Goal: Task Accomplishment & Management: Use online tool/utility

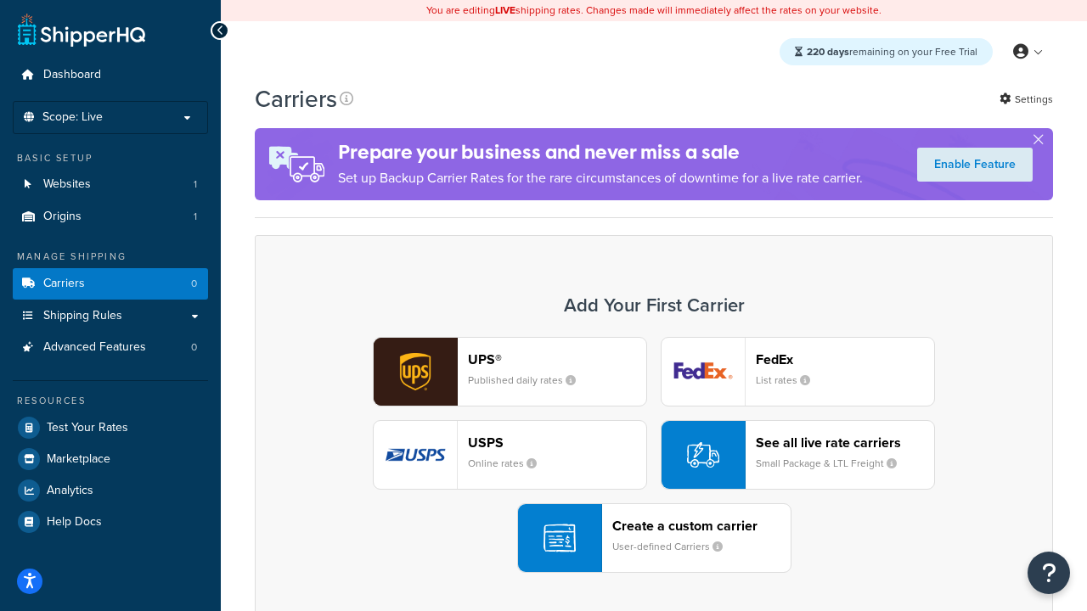
click at [654, 455] on div "UPS® Published daily rates FedEx List rates USPS Online rates See all live rate…" at bounding box center [653, 455] width 762 height 236
click at [845, 359] on header "FedEx" at bounding box center [845, 359] width 178 height 16
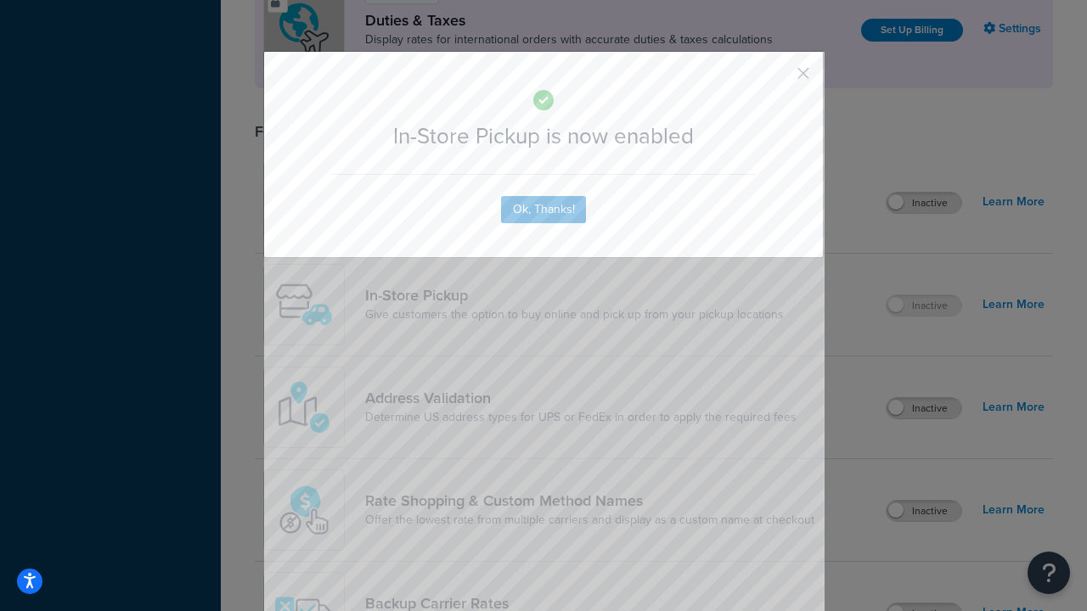
click at [778, 79] on button "button" at bounding box center [778, 79] width 4 height 4
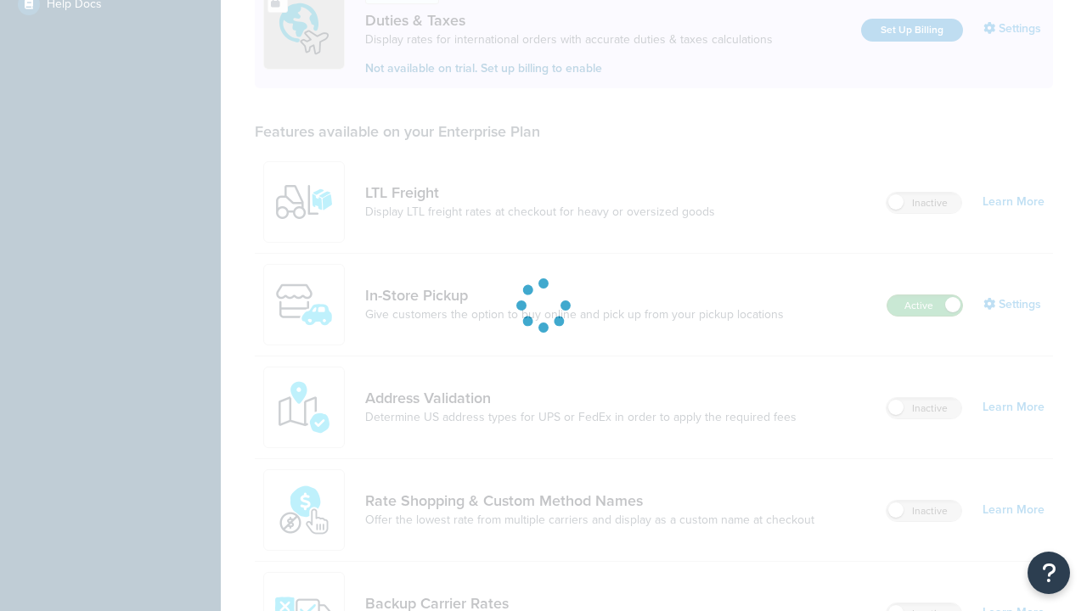
click at [924, 295] on label "Active" at bounding box center [924, 305] width 75 height 20
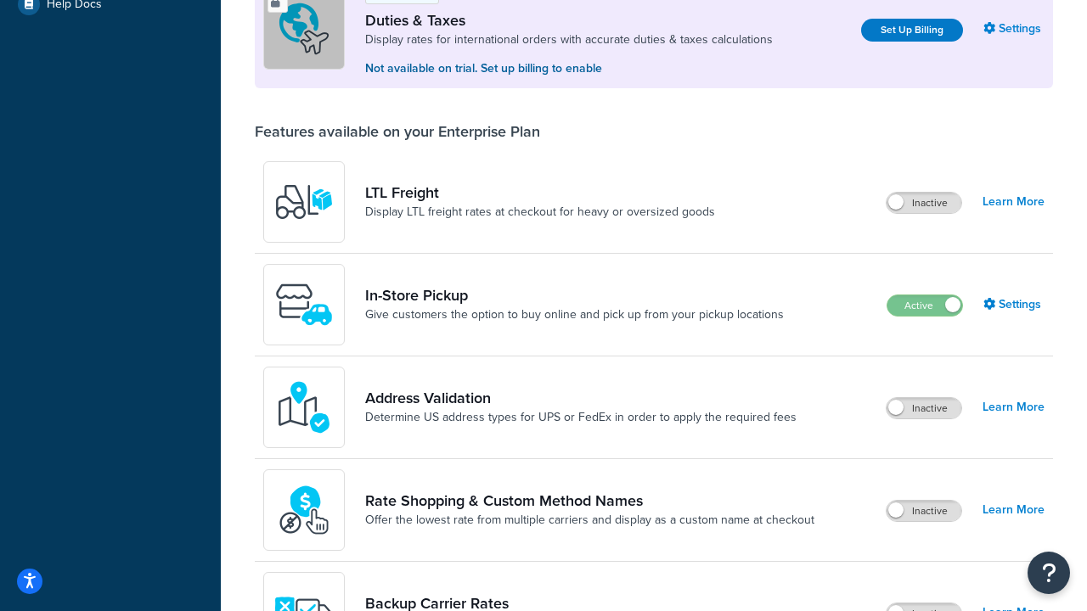
scroll to position [846, 0]
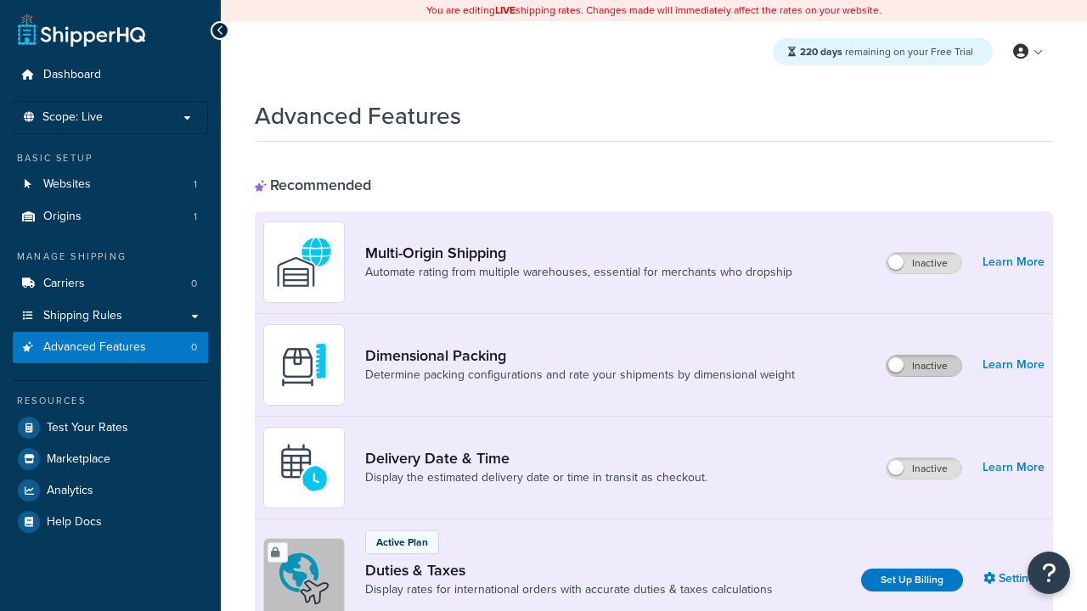
click at [924, 366] on label "Inactive" at bounding box center [923, 366] width 75 height 20
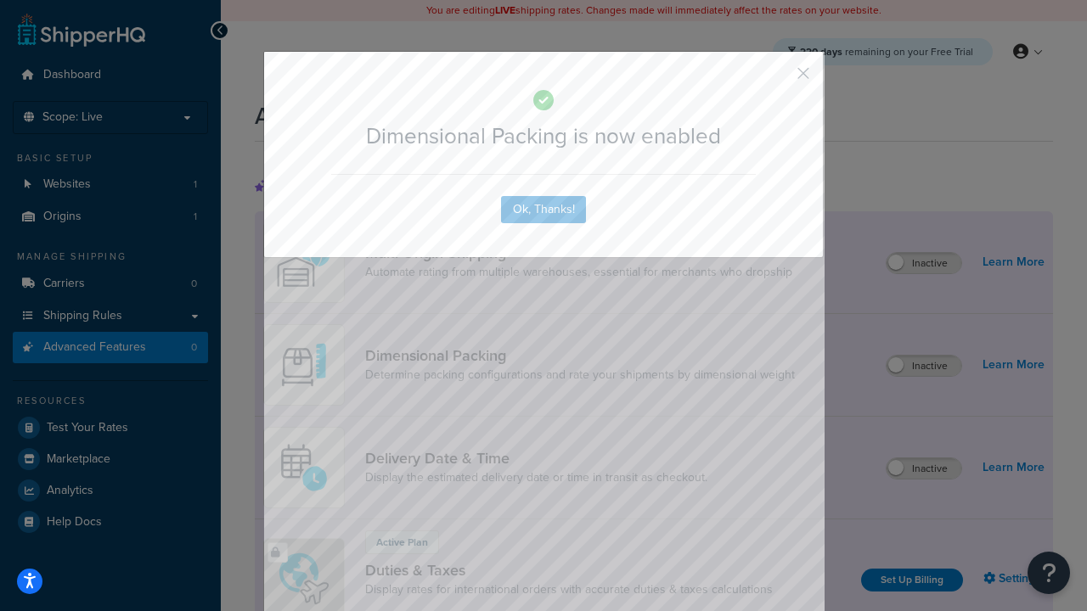
click at [778, 79] on button "button" at bounding box center [778, 79] width 4 height 4
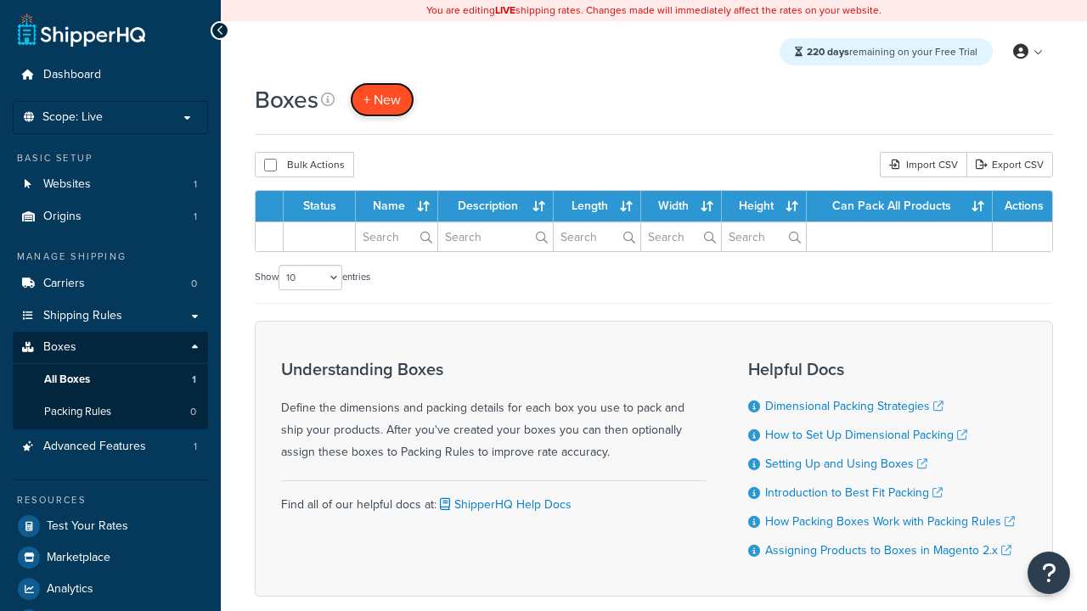
click at [382, 99] on span "+ New" at bounding box center [381, 100] width 37 height 20
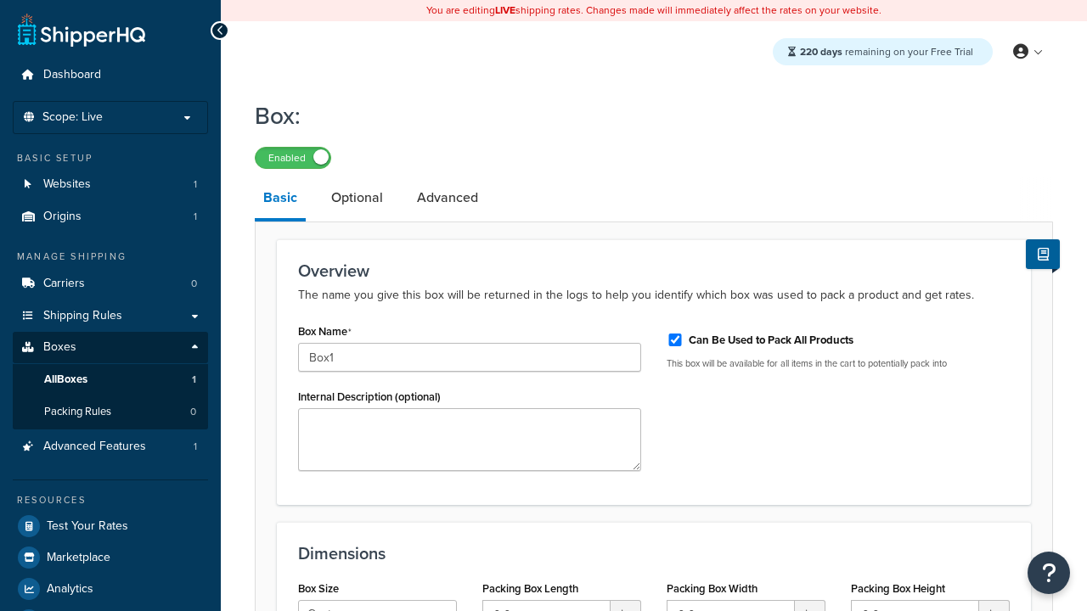
select select "usps_small"
type input "8.5"
type input "5"
type input "1.5"
type input "Box1"
